Goal: Find specific page/section: Find specific page/section

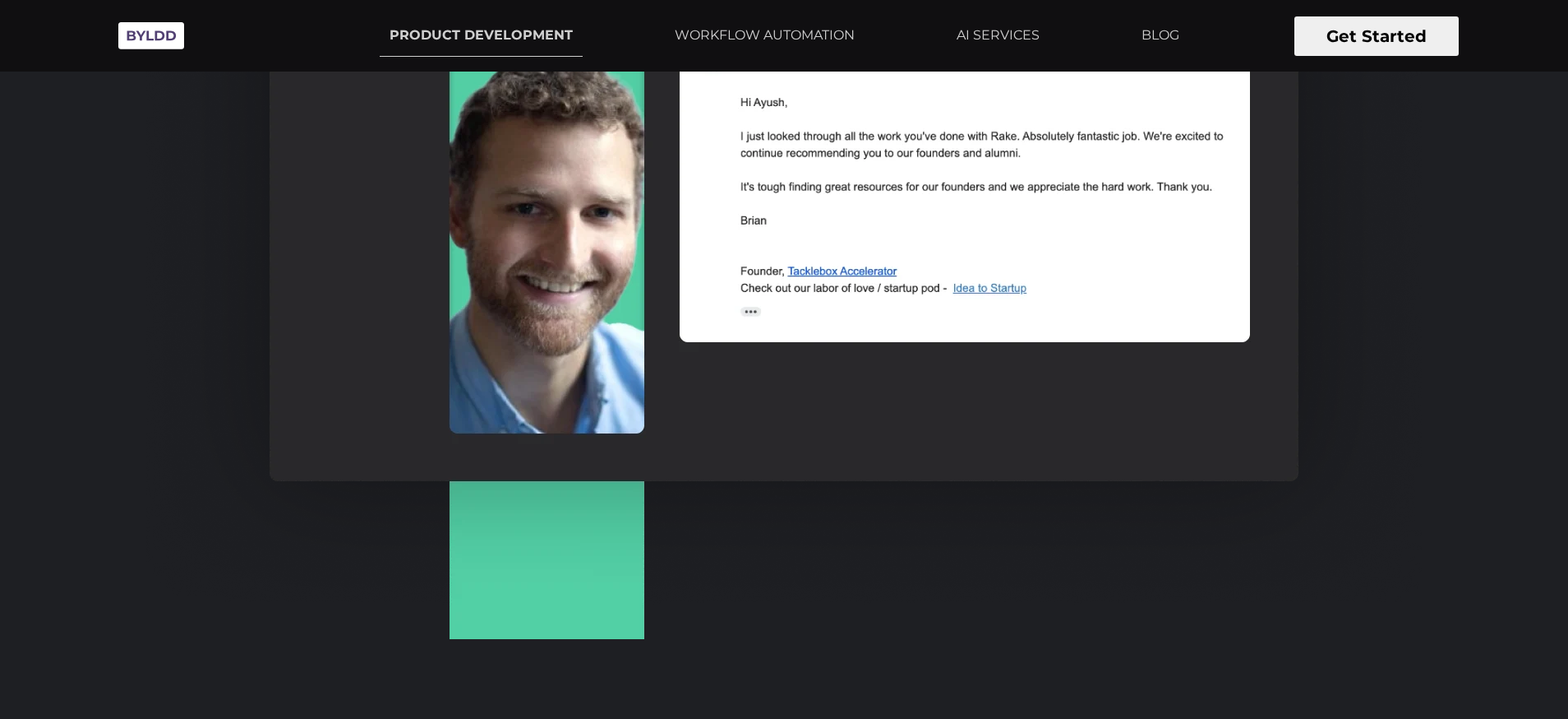
scroll to position [2852, 0]
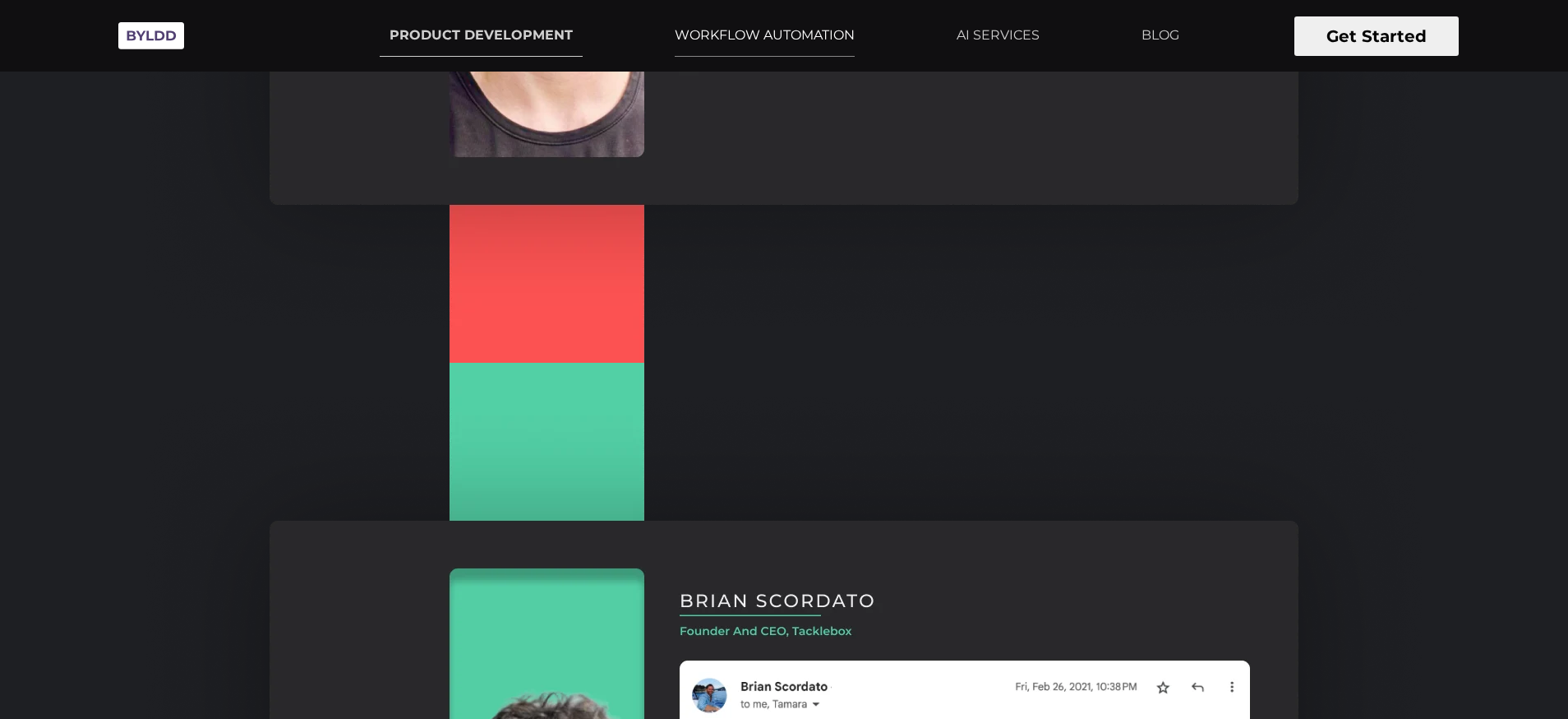
click at [808, 21] on link "WORKFLOW AUTOMATION" at bounding box center [764, 36] width 200 height 41
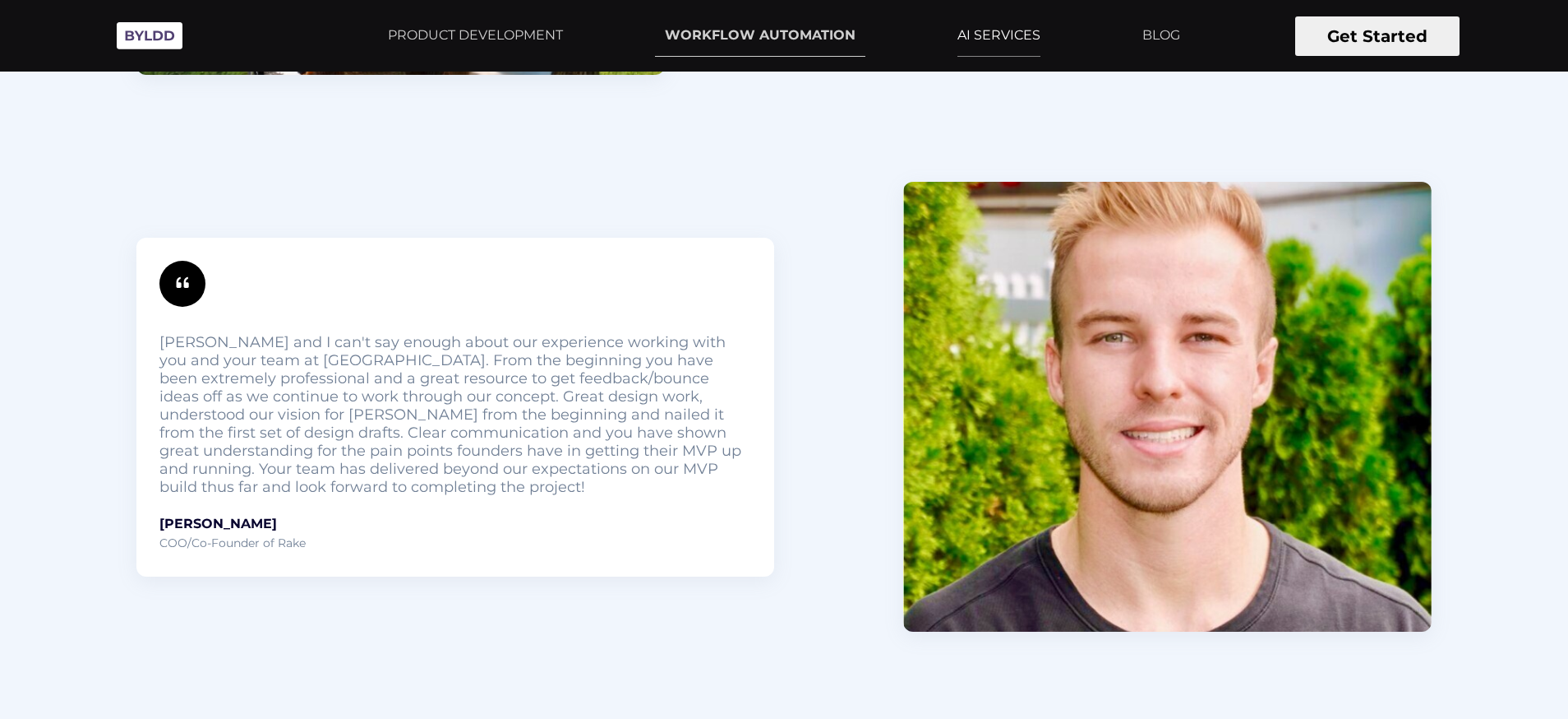
scroll to position [5199, 0]
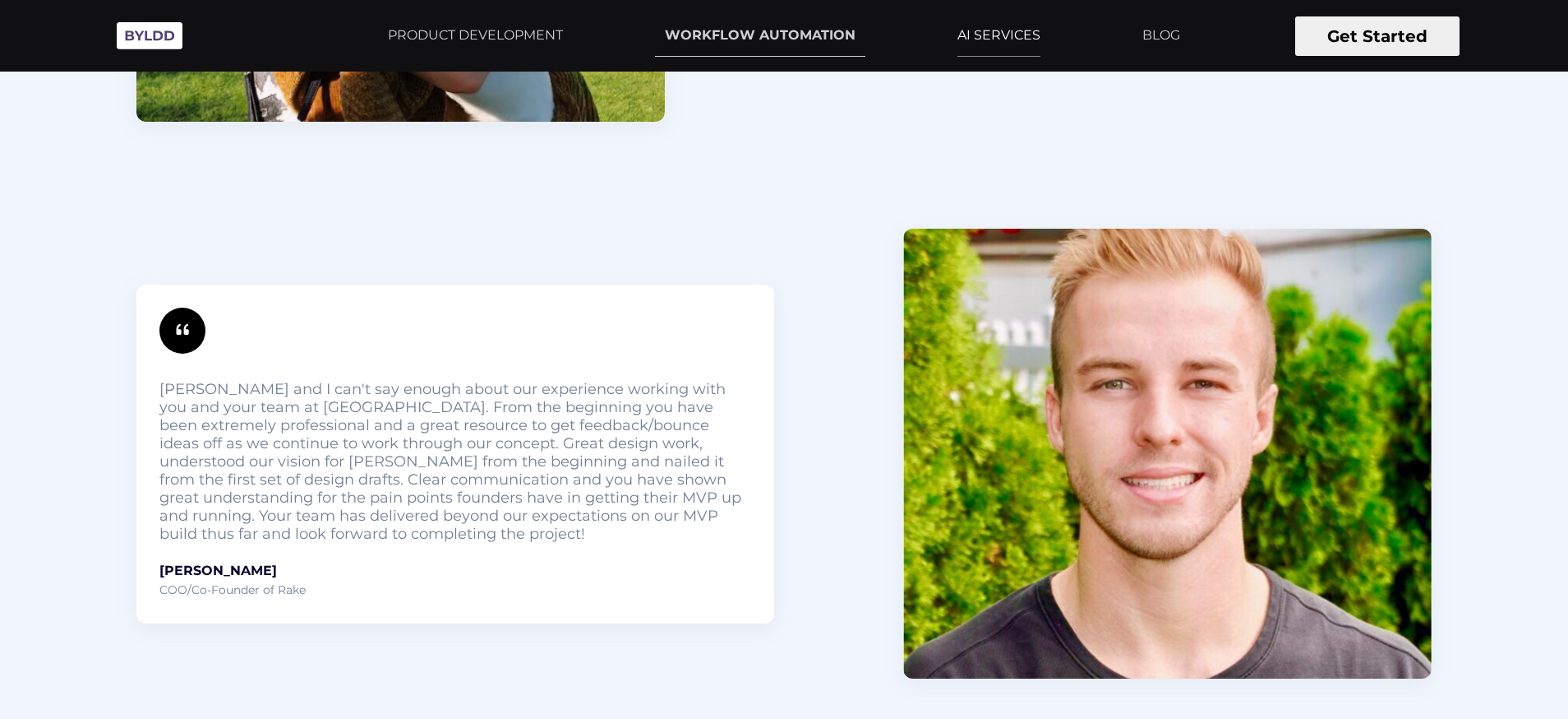
click at [1013, 23] on link "AI SERVICES" at bounding box center [999, 36] width 103 height 41
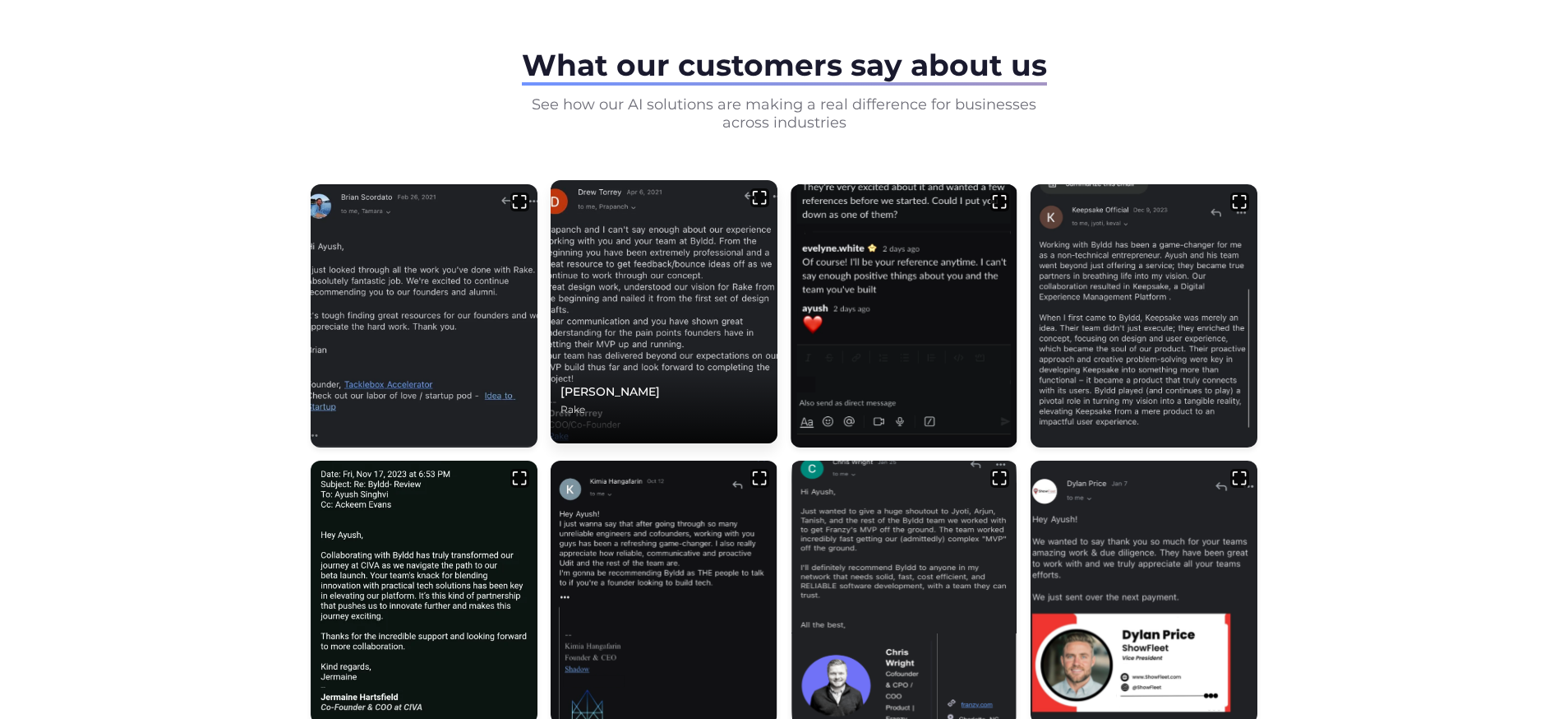
scroll to position [610, 0]
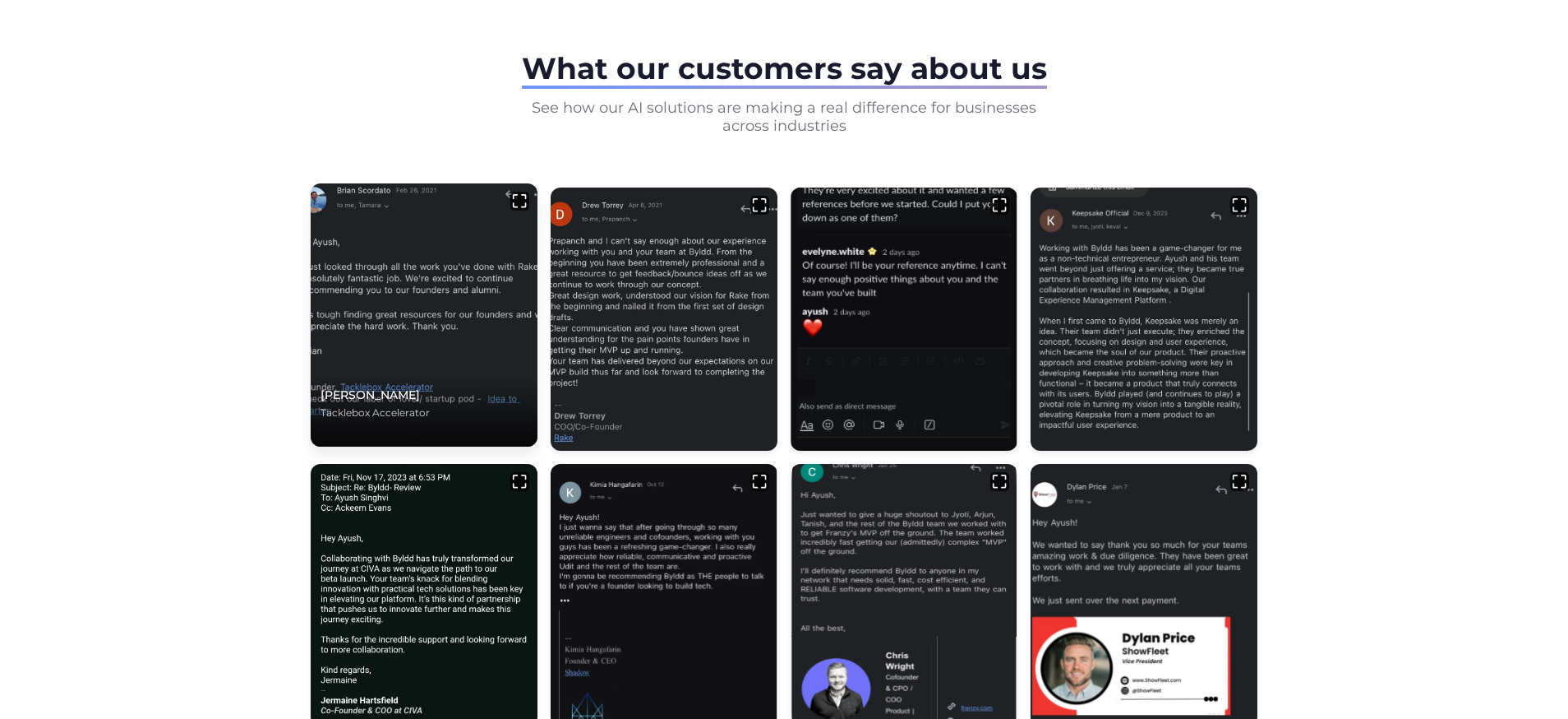
click at [456, 204] on img at bounding box center [424, 315] width 238 height 276
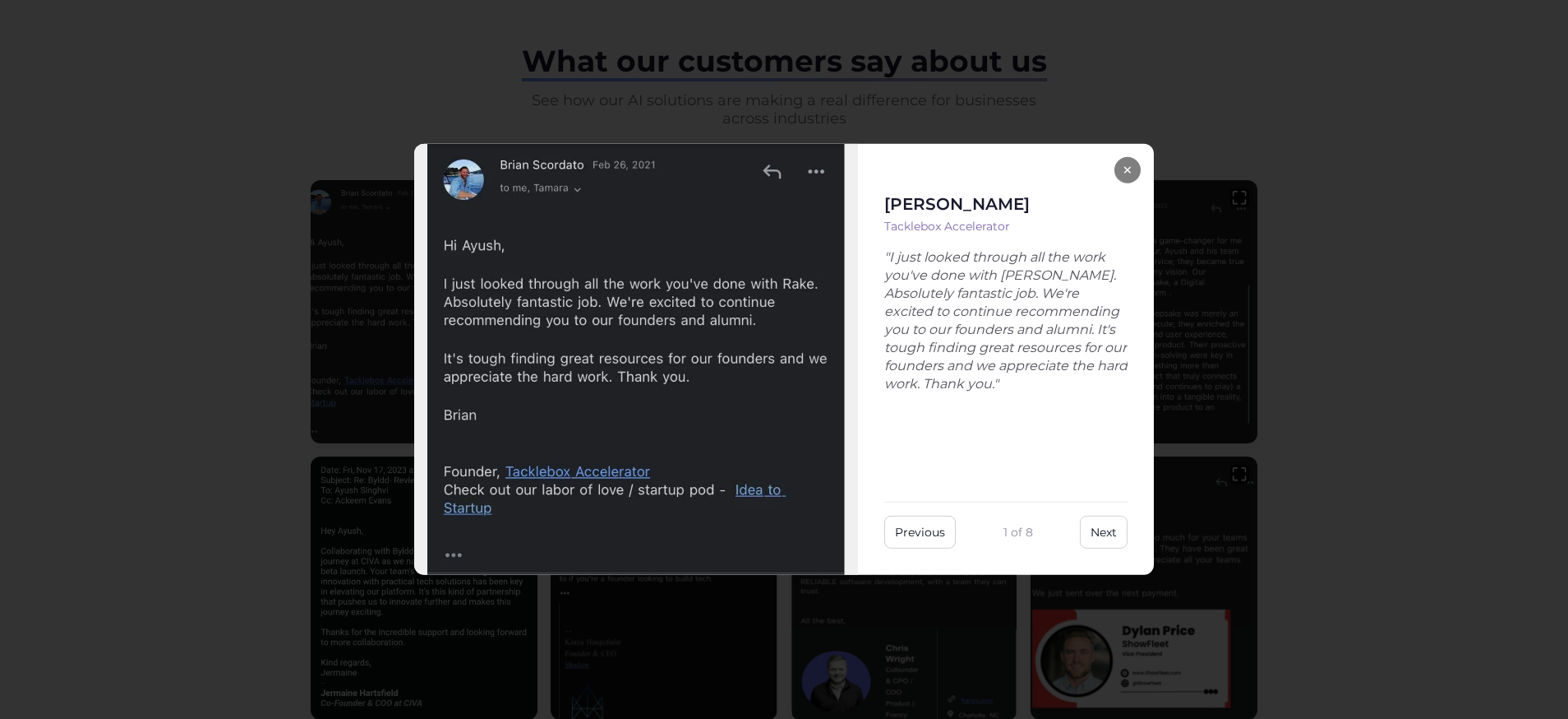
scroll to position [619, 0]
click at [1096, 539] on div "[PERSON_NAME] Tacklebox Accelerator "I just looked through all the work you've …" at bounding box center [1006, 359] width 296 height 431
click at [1096, 539] on button "Next" at bounding box center [1104, 531] width 48 height 33
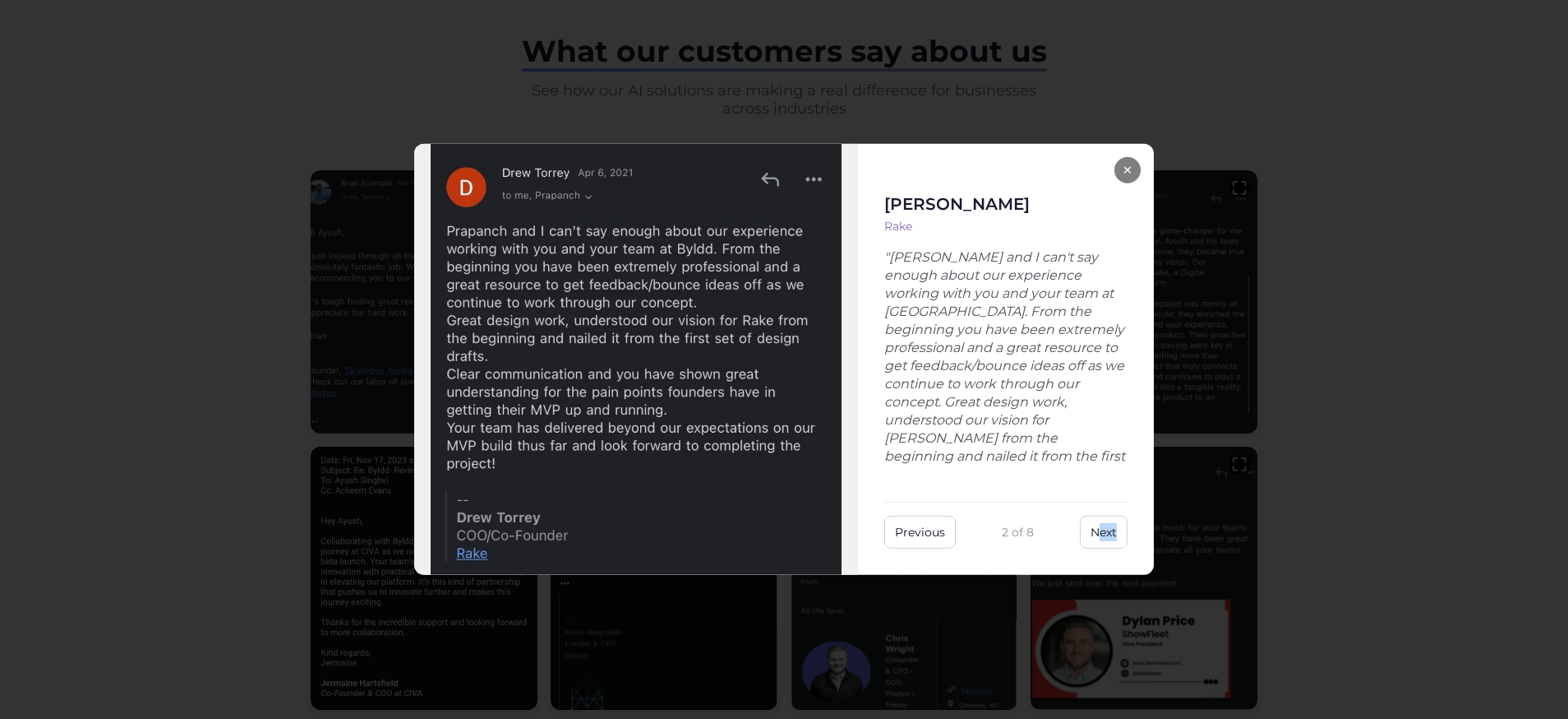
scroll to position [631, 0]
click at [1109, 533] on button "Next" at bounding box center [1104, 531] width 48 height 33
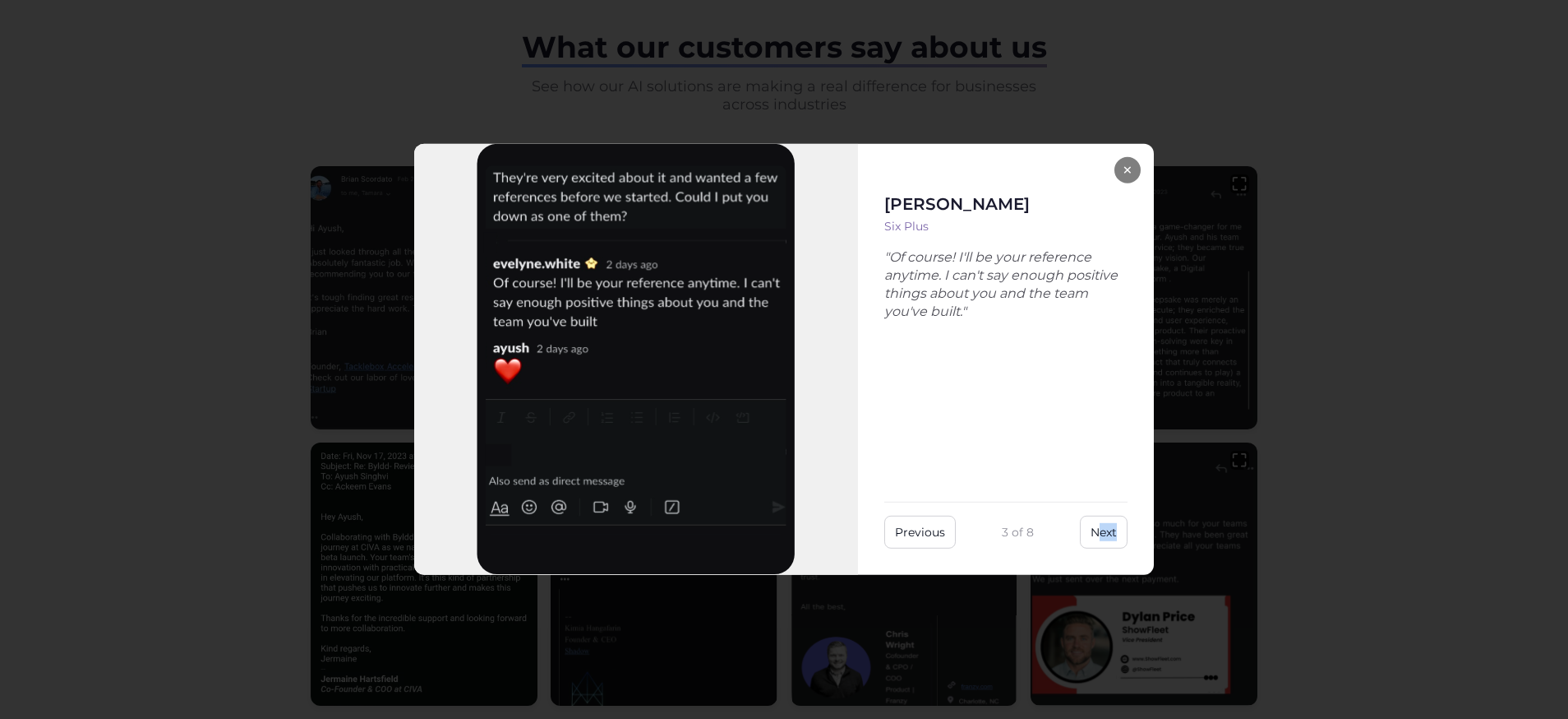
click at [1089, 537] on button "Next" at bounding box center [1104, 531] width 48 height 33
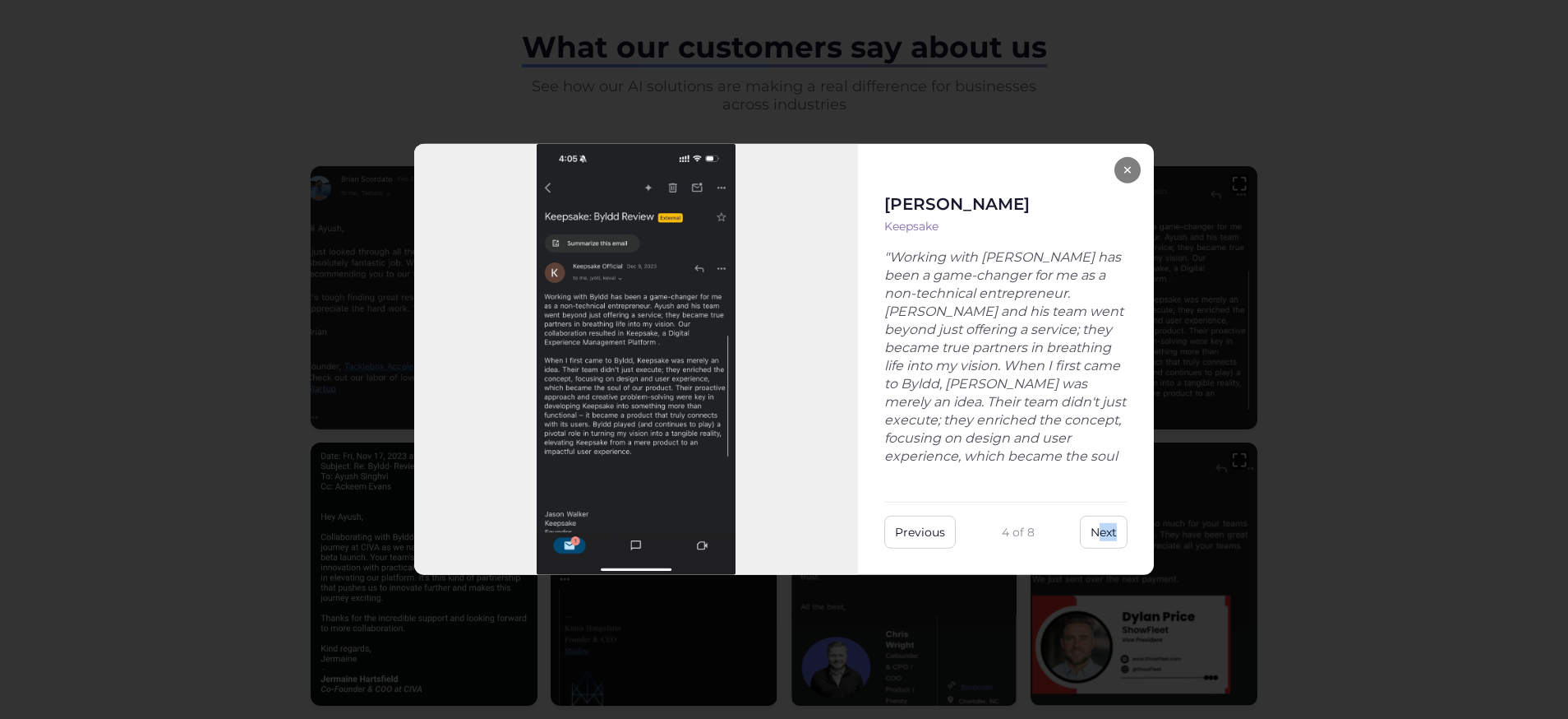
scroll to position [627, 0]
click at [1114, 527] on button "Next" at bounding box center [1104, 531] width 48 height 33
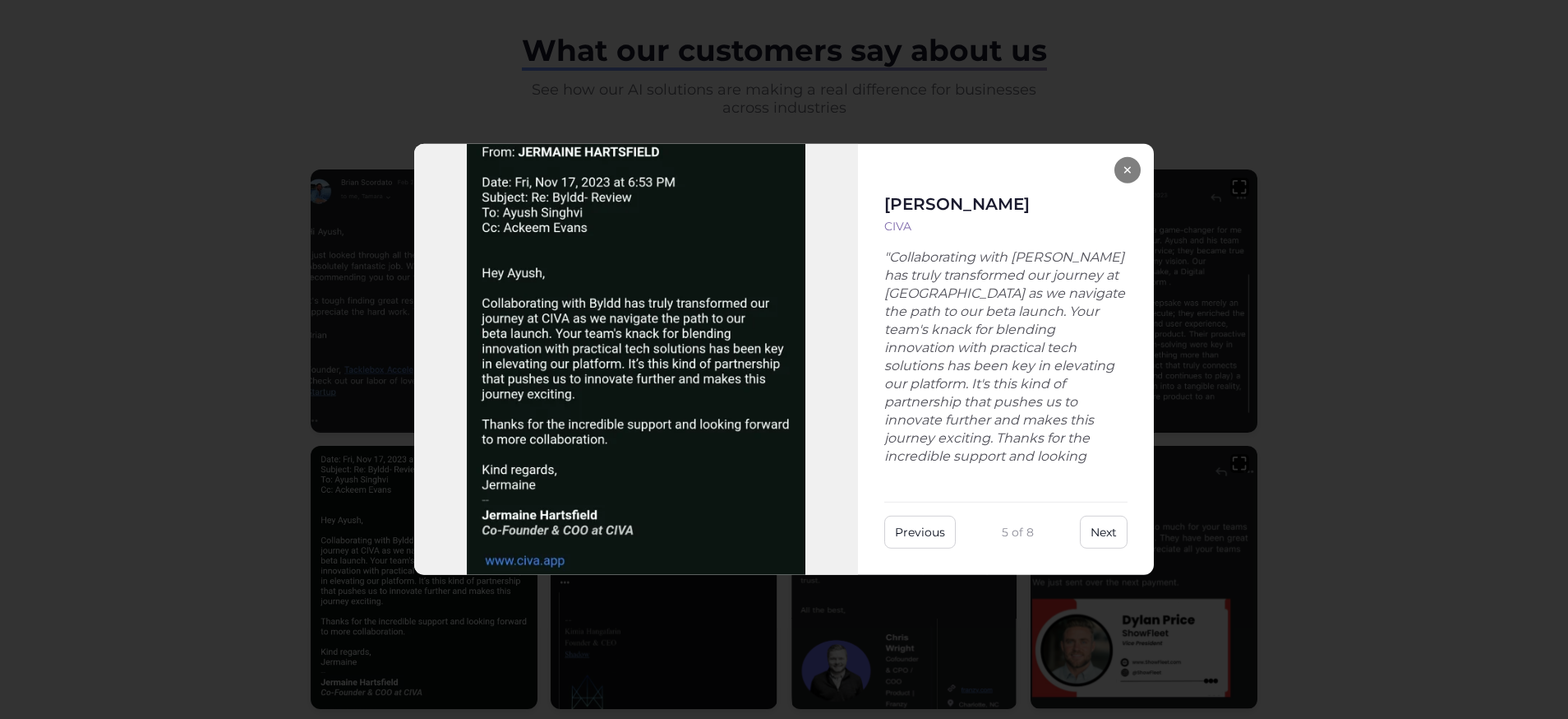
click at [1344, 524] on div "× [PERSON_NAME] CIVA "Collaborating with [PERSON_NAME] has truly transformed ou…" at bounding box center [784, 359] width 1568 height 719
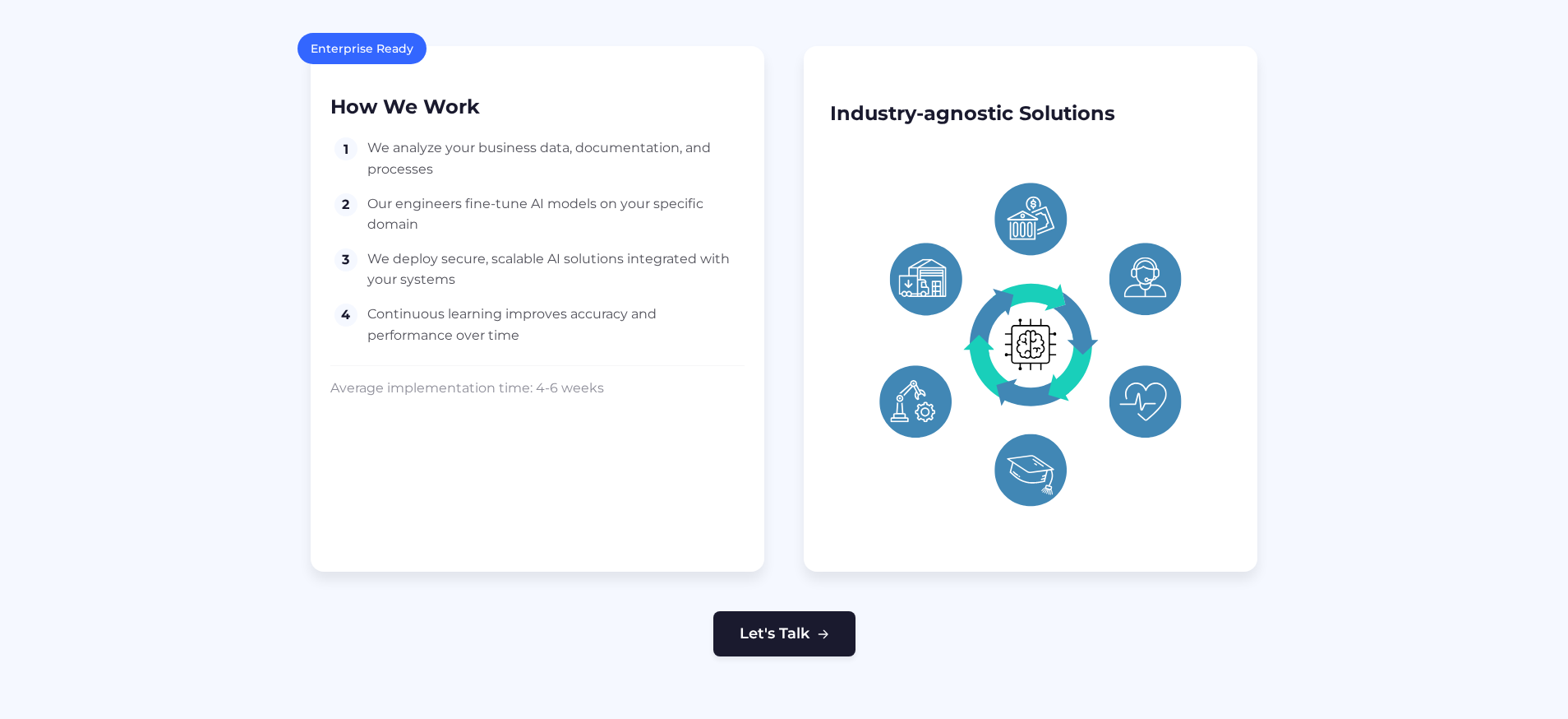
scroll to position [1592, 0]
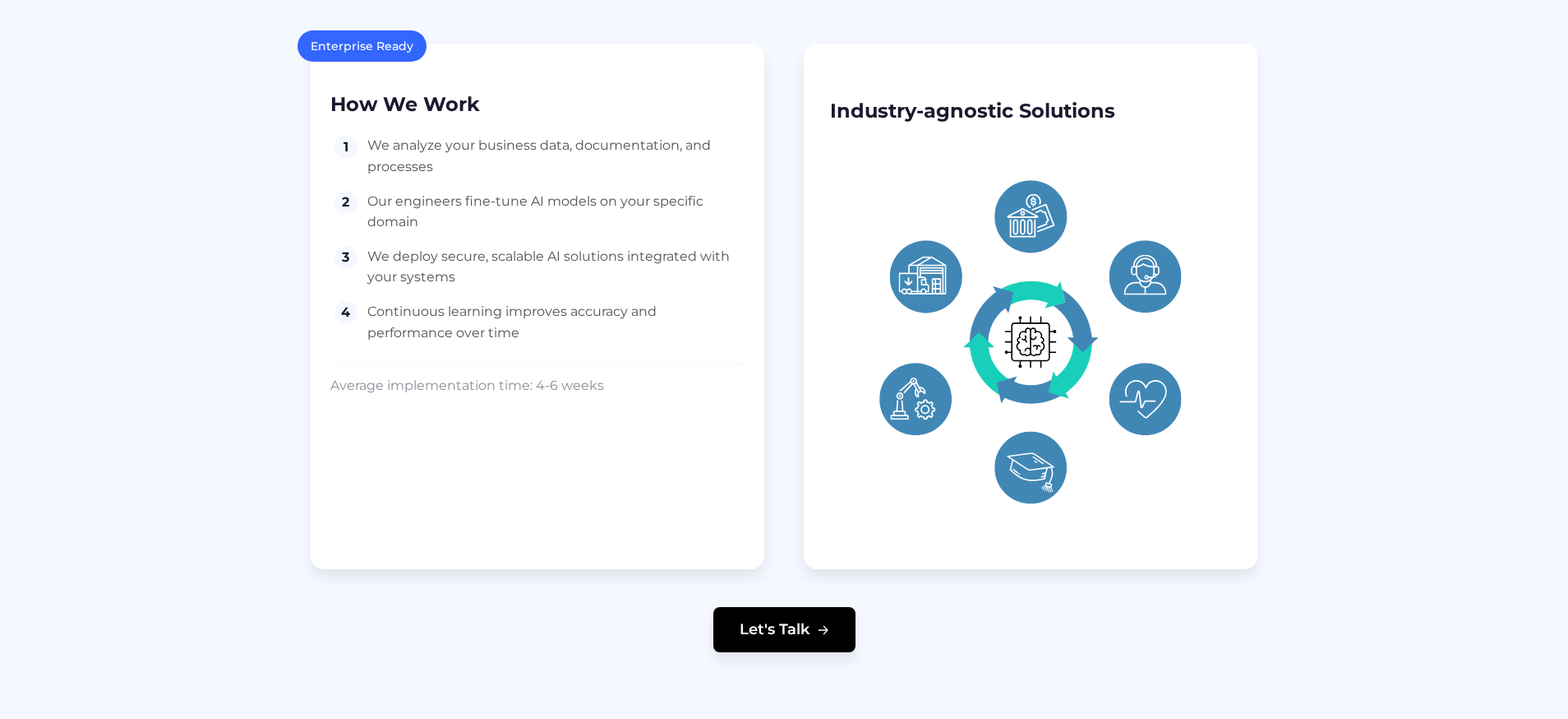
click at [788, 610] on button "Let's Talk" at bounding box center [784, 629] width 142 height 45
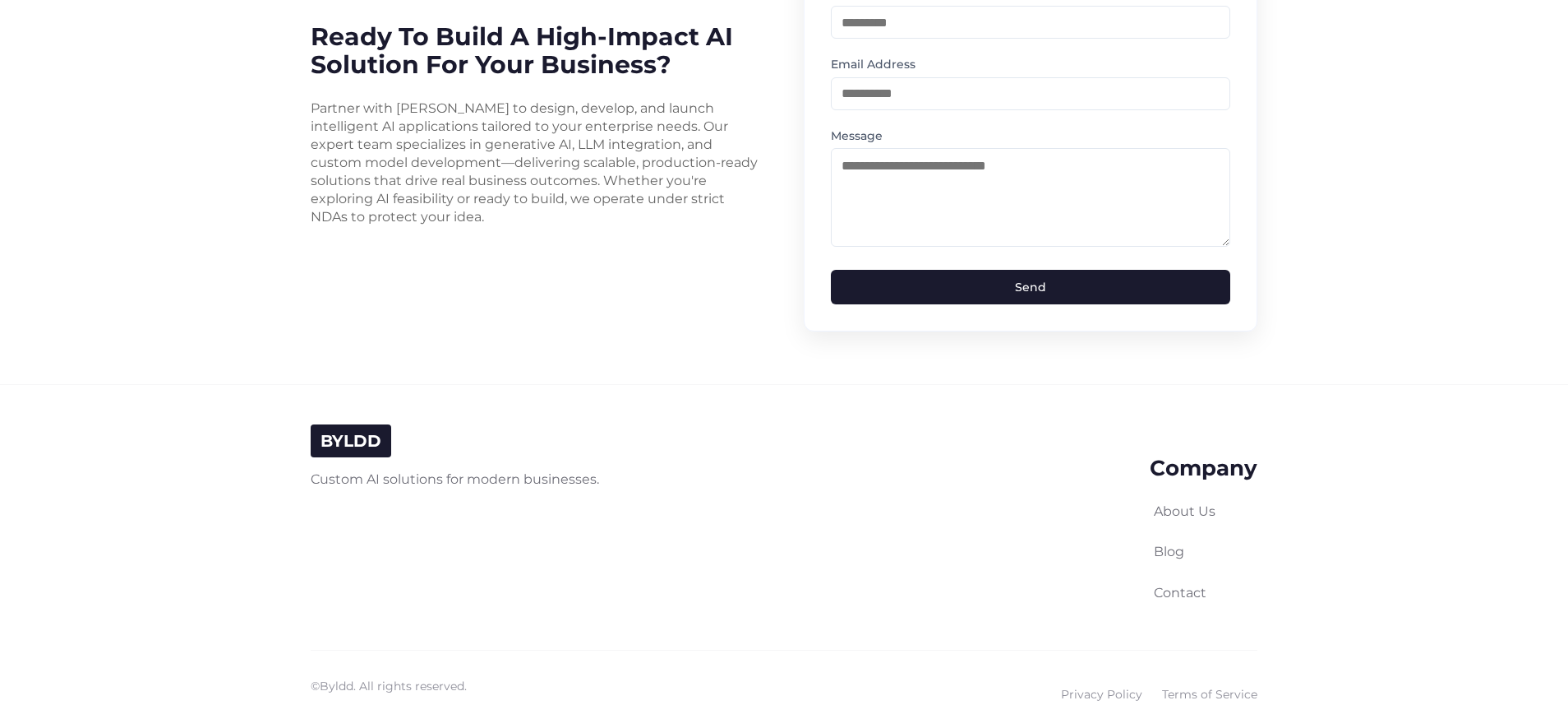
scroll to position [4135, 0]
